Goal: Task Accomplishment & Management: Manage account settings

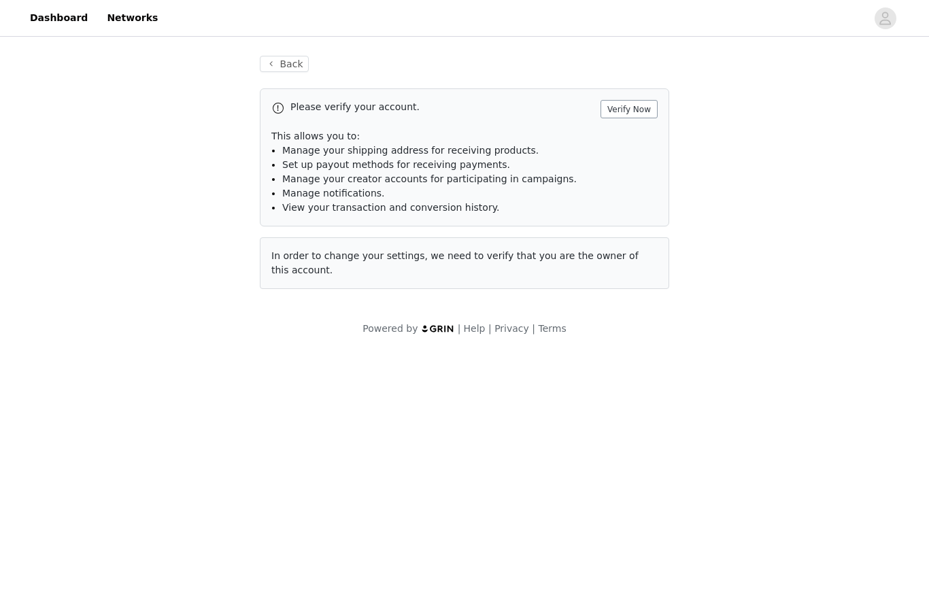
click at [644, 116] on button "Verify Now" at bounding box center [628, 109] width 57 height 18
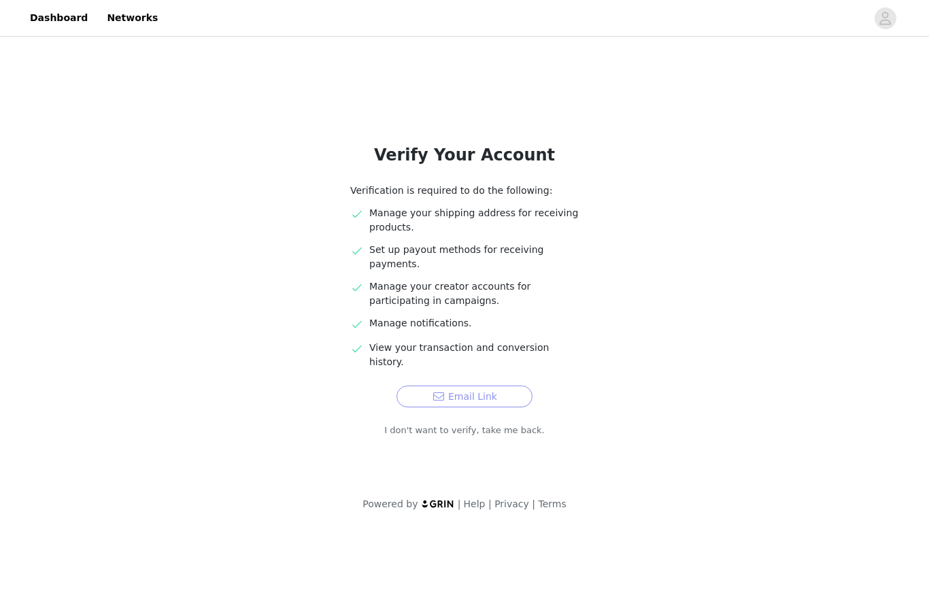
click at [479, 385] on button "Email Link" at bounding box center [464, 396] width 136 height 22
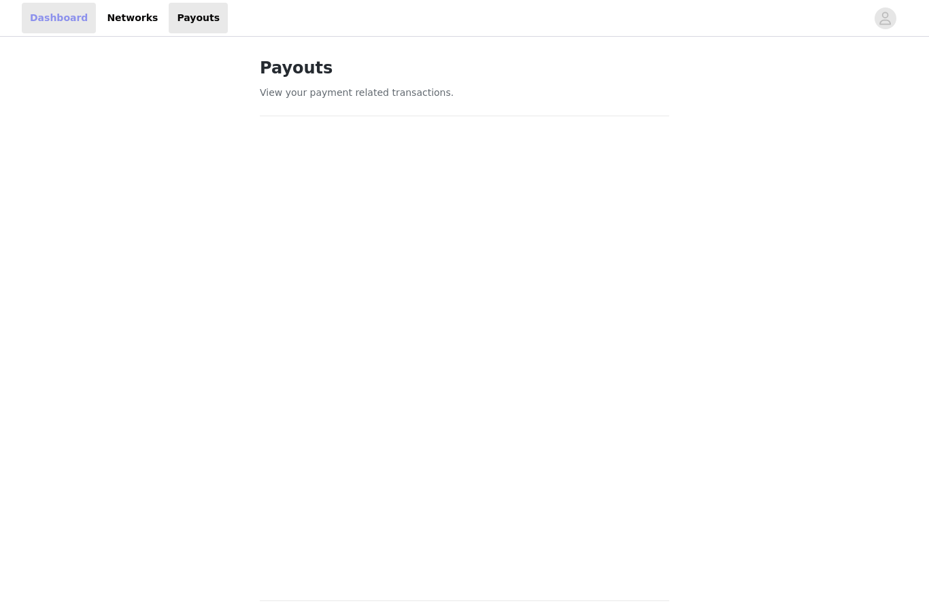
click at [55, 9] on link "Dashboard" at bounding box center [59, 18] width 74 height 31
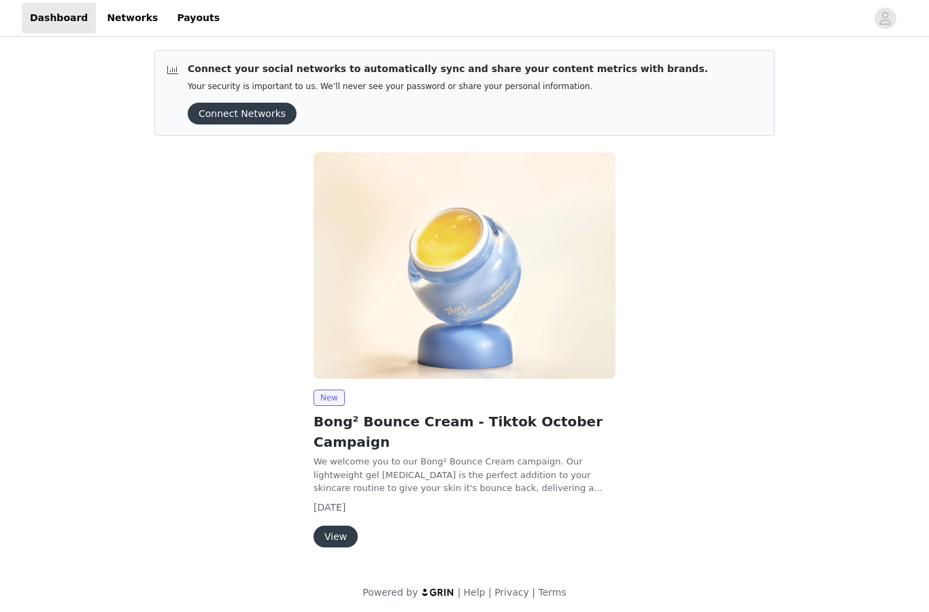
click at [343, 544] on button "View" at bounding box center [335, 536] width 44 height 22
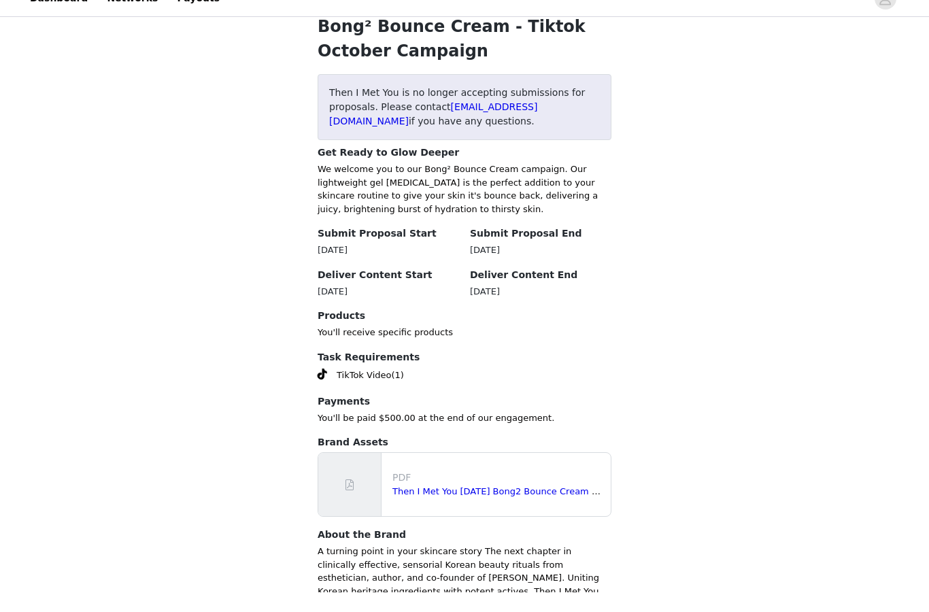
scroll to position [438, 0]
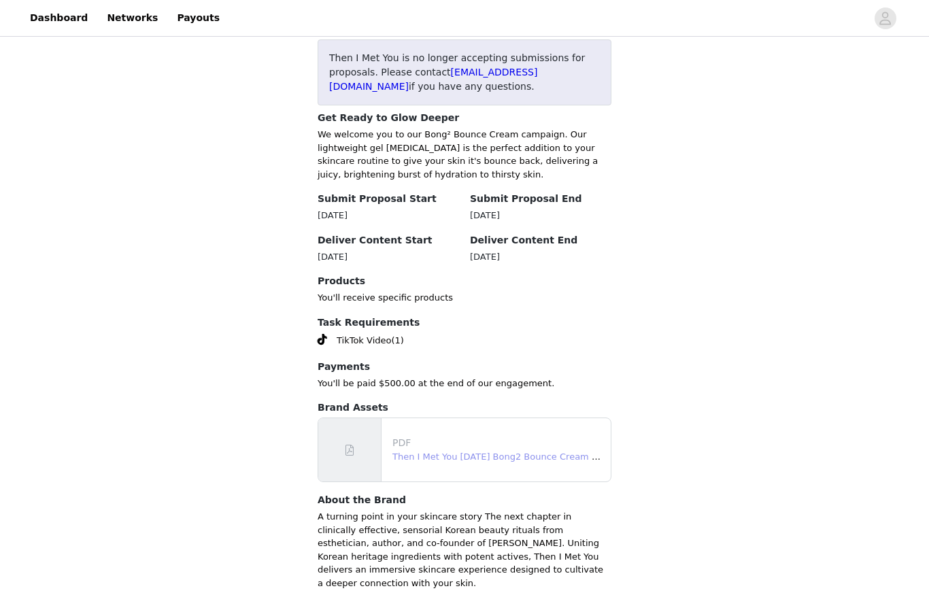
click at [421, 454] on link "Then I Met You October 25 Bong2 Bounce Cream Paid Influencer Content Brief Reel…" at bounding box center [574, 456] width 365 height 10
